Goal: Task Accomplishment & Management: Complete application form

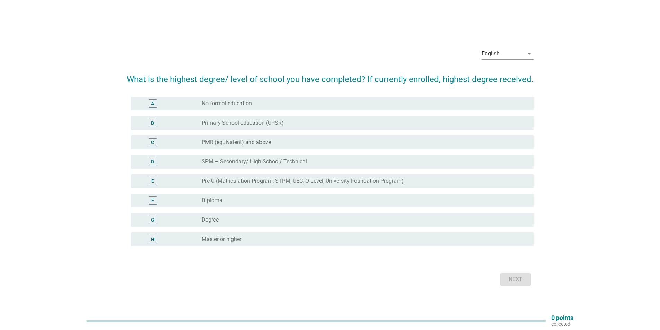
click at [155, 204] on div "F" at bounding box center [153, 200] width 8 height 8
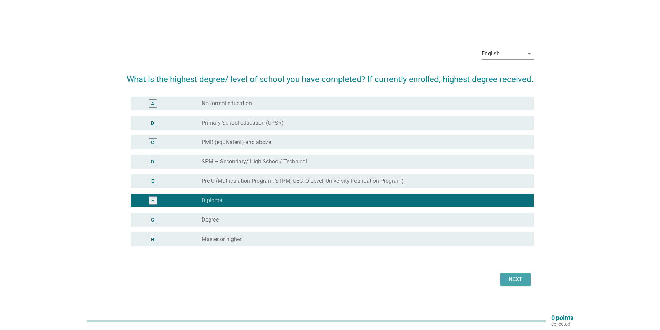
click at [513, 284] on button "Next" at bounding box center [515, 279] width 30 height 12
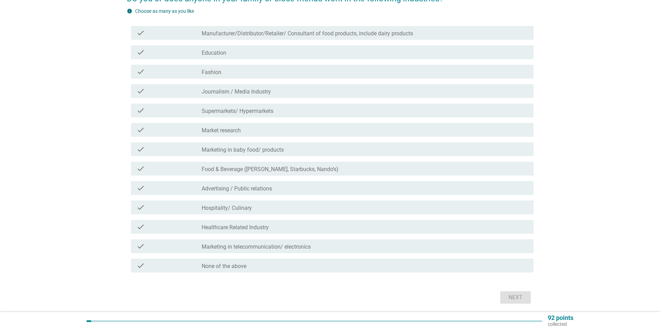
scroll to position [94, 0]
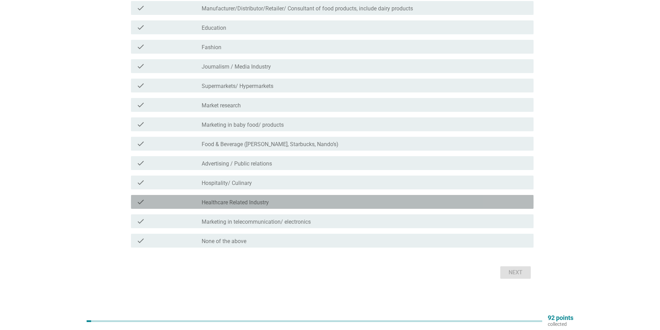
click at [142, 201] on icon "check" at bounding box center [141, 202] width 8 height 8
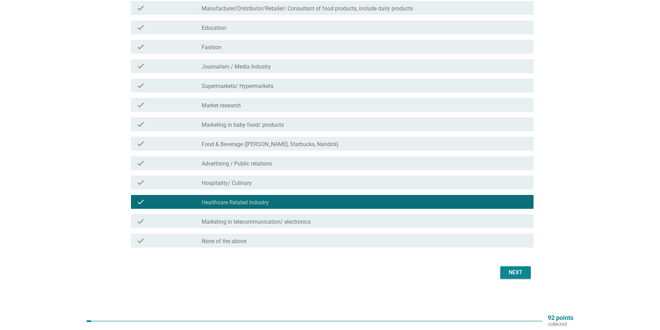
click at [508, 276] on div "Next" at bounding box center [515, 273] width 19 height 8
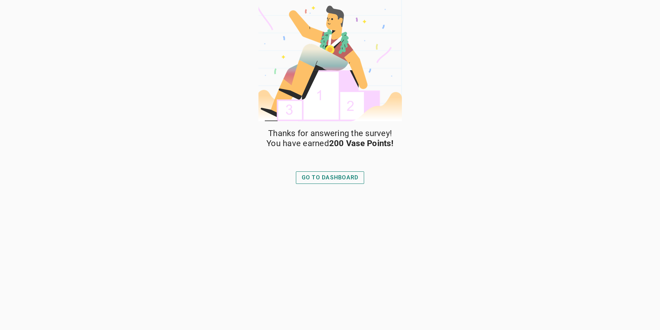
click at [351, 175] on div "GO TO DASHBOARD" at bounding box center [330, 178] width 57 height 8
